Goal: Task Accomplishment & Management: Manage account settings

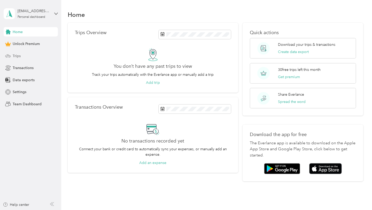
click at [21, 57] on div "Trips" at bounding box center [31, 55] width 54 height 9
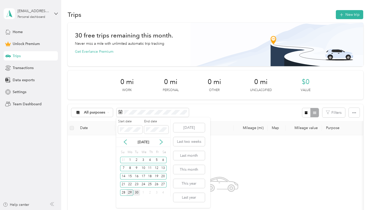
click at [137, 189] on div "30" at bounding box center [136, 192] width 7 height 6
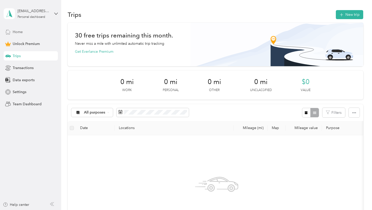
click at [18, 33] on span "Home" at bounding box center [18, 31] width 10 height 5
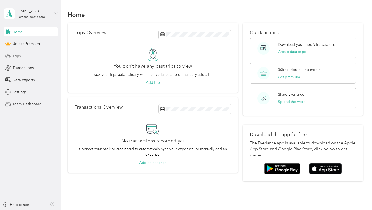
click at [17, 55] on span "Trips" at bounding box center [17, 55] width 8 height 5
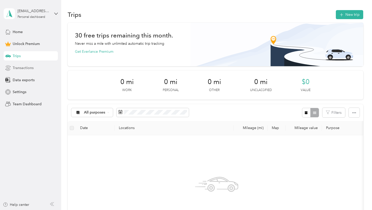
click at [19, 69] on span "Transactions" at bounding box center [23, 67] width 21 height 5
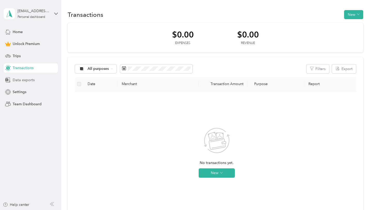
click at [18, 80] on span "Data exports" at bounding box center [24, 79] width 22 height 5
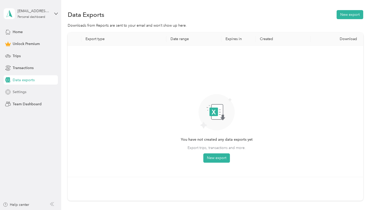
click at [19, 92] on span "Settings" at bounding box center [20, 91] width 14 height 5
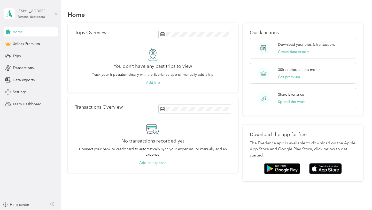
click at [44, 14] on div "cindyparra@hotmail.com Personal dashboard" at bounding box center [34, 13] width 32 height 10
click at [24, 44] on div "Log out" at bounding box center [57, 40] width 101 height 9
